Goal: Find specific page/section: Find specific page/section

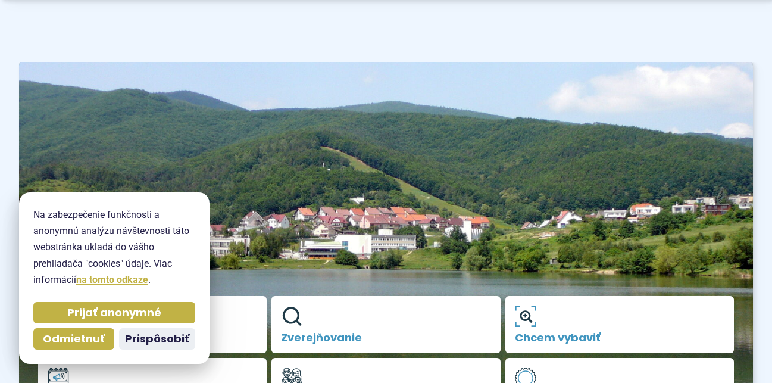
scroll to position [60, 0]
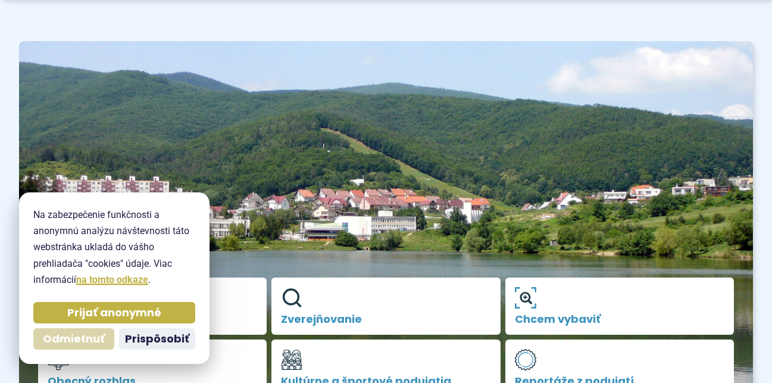
click at [72, 334] on span "Odmietnuť" at bounding box center [74, 339] width 62 height 14
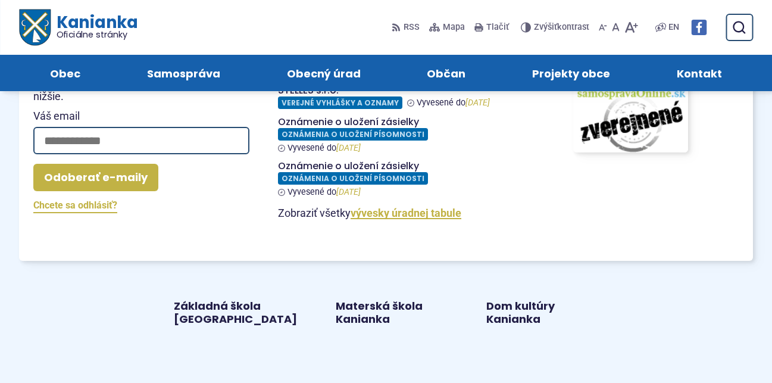
scroll to position [1348, 0]
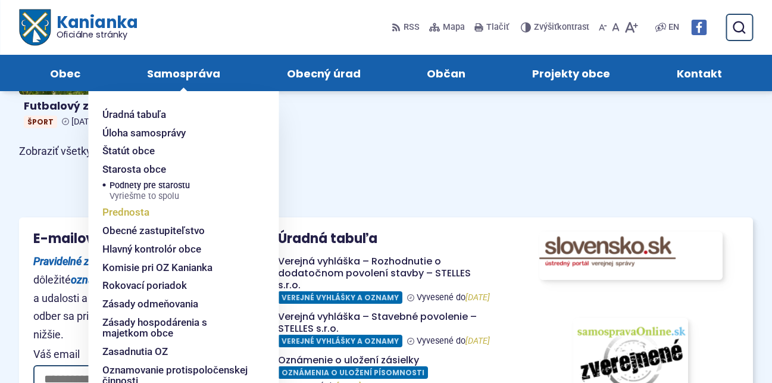
click at [120, 214] on span "Prednosta" at bounding box center [125, 212] width 47 height 18
click at [126, 231] on span "Obecné zastupiteľstvo" at bounding box center [153, 230] width 102 height 18
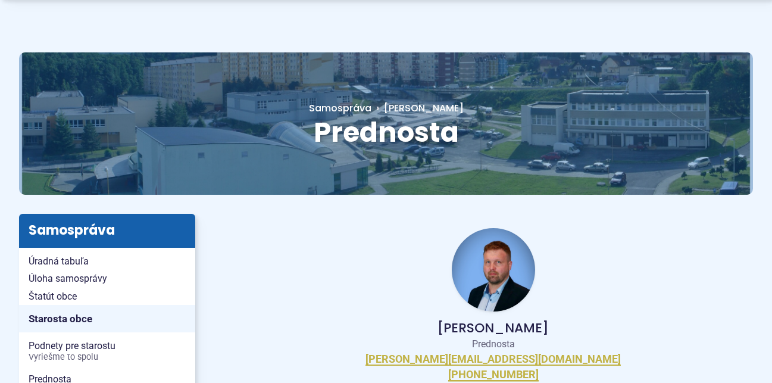
scroll to position [119, 0]
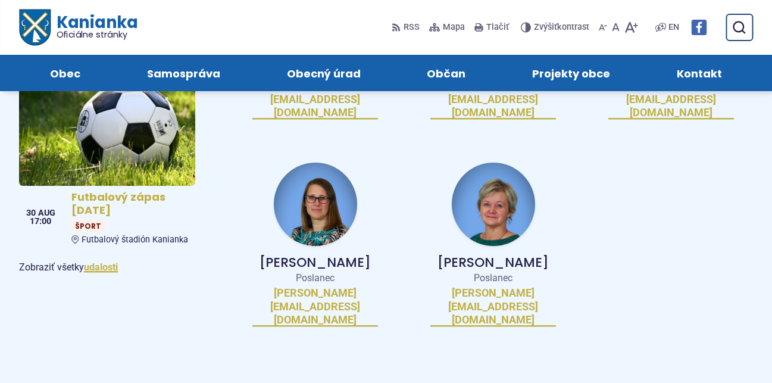
scroll to position [714, 0]
